Goal: Find specific page/section: Find specific page/section

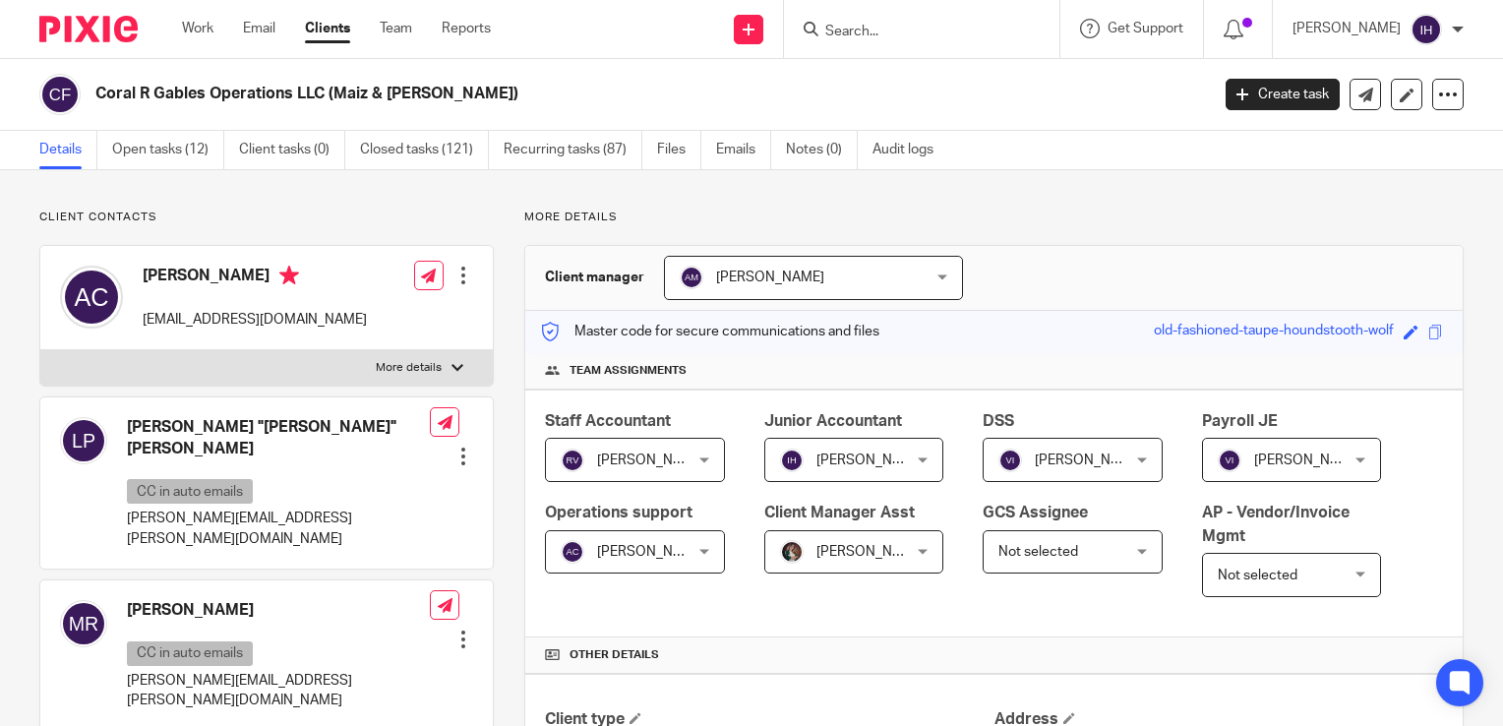
click at [906, 36] on input "Search" at bounding box center [911, 33] width 177 height 18
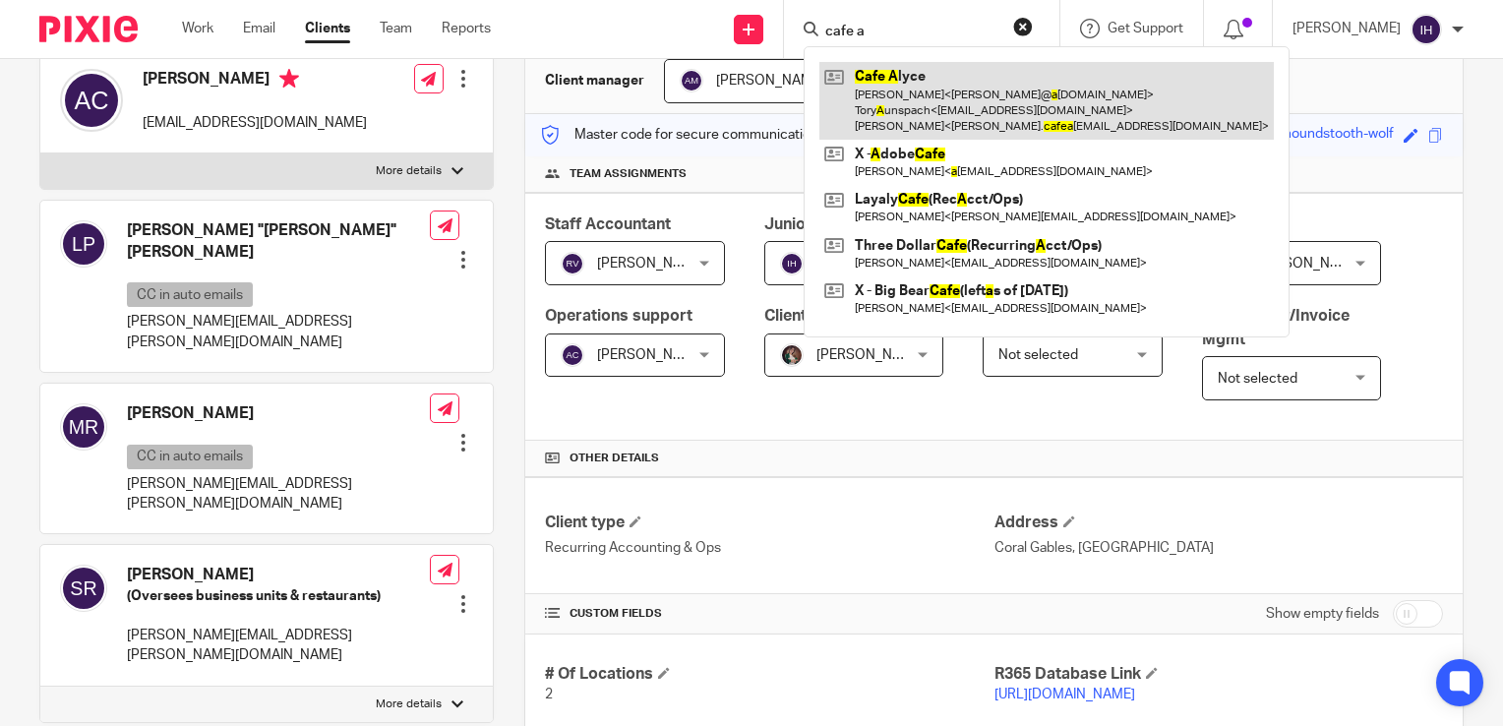
type input "cafe a"
click at [890, 73] on link at bounding box center [1047, 101] width 455 height 78
click at [897, 102] on link at bounding box center [1047, 101] width 455 height 78
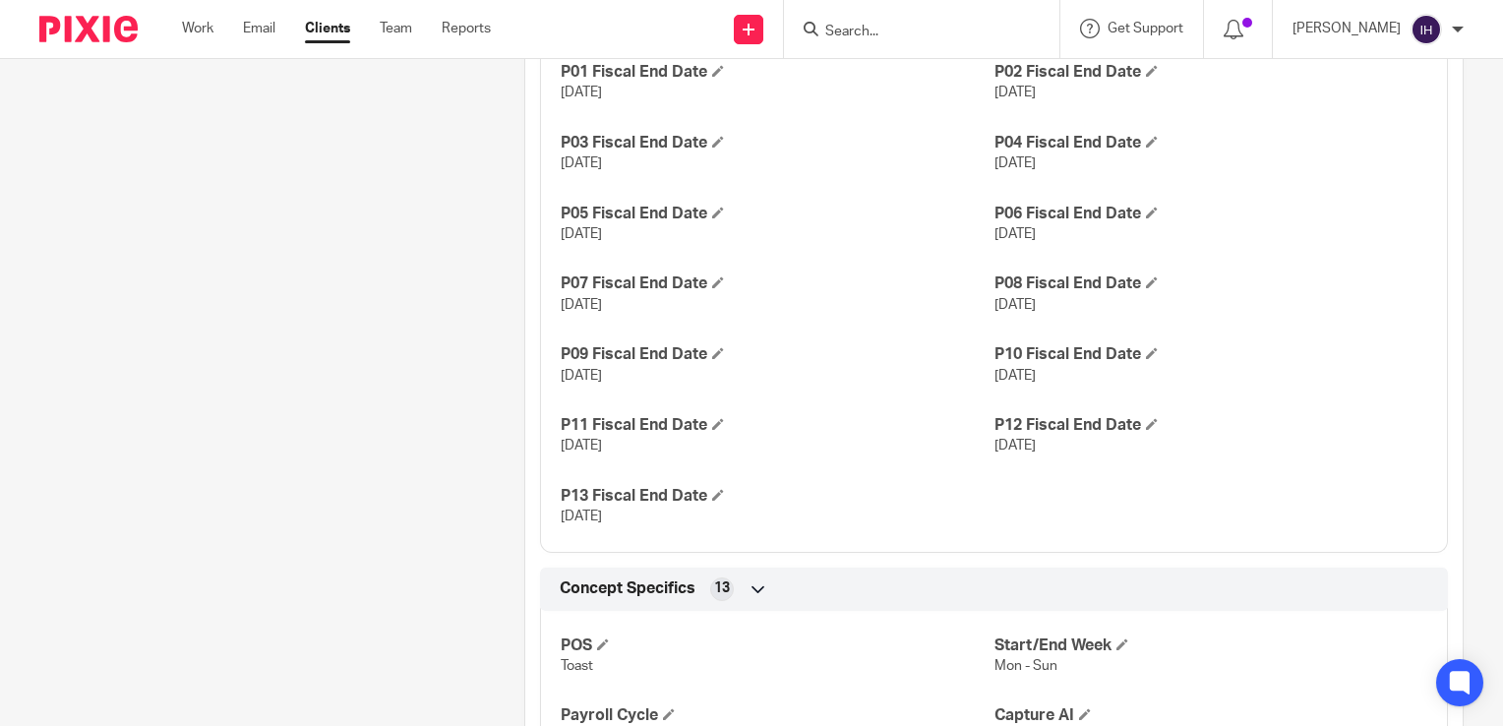
scroll to position [1233, 0]
click at [858, 17] on form at bounding box center [928, 29] width 210 height 25
click at [857, 29] on input "Search" at bounding box center [911, 33] width 177 height 18
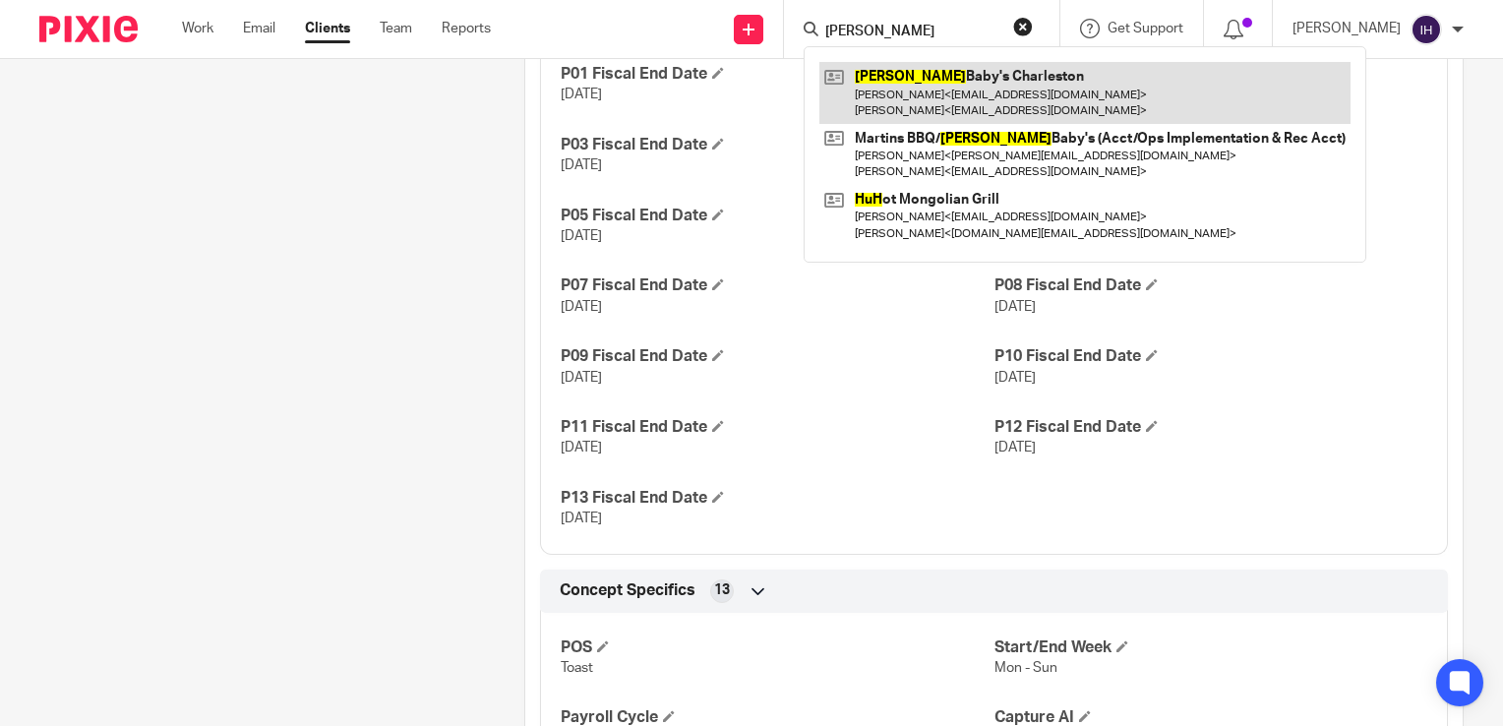
type input "hugh"
click at [904, 92] on link at bounding box center [1085, 92] width 531 height 61
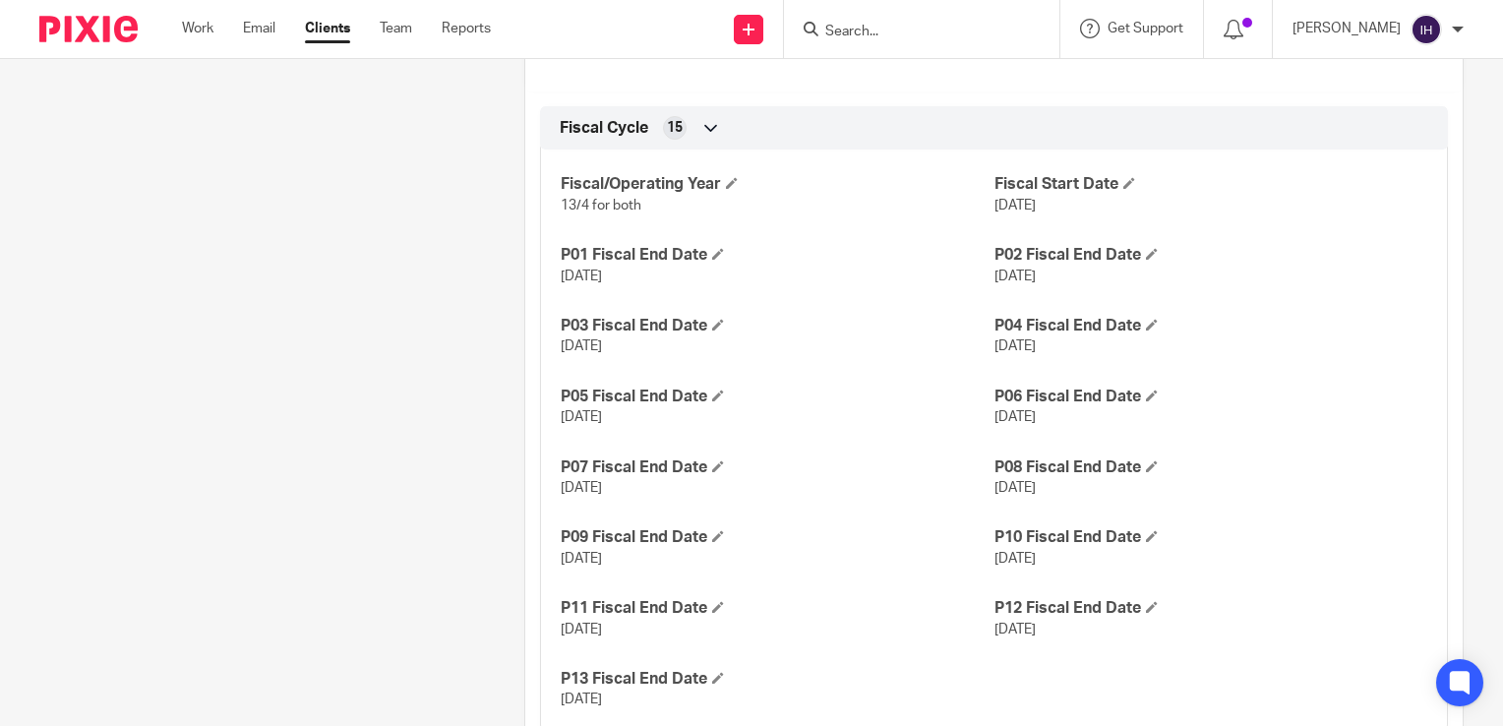
scroll to position [1008, 0]
